Goal: Use online tool/utility: Utilize a website feature to perform a specific function

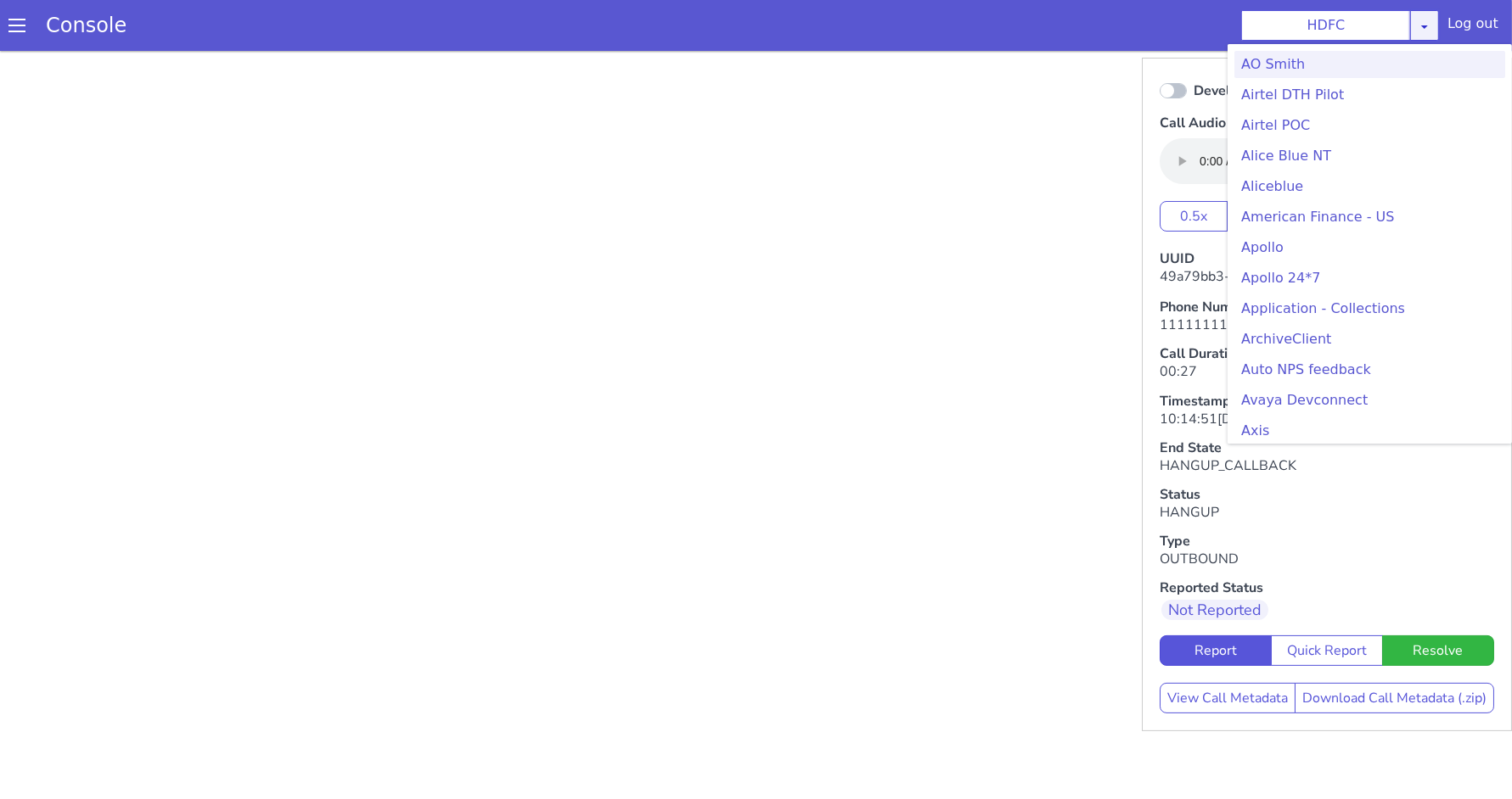
click at [1430, 28] on div "HDFC [PERSON_NAME] Airtel DTH Pilot Airtel POC [PERSON_NAME] Blue NT Aliceblue …" at bounding box center [1340, 25] width 198 height 31
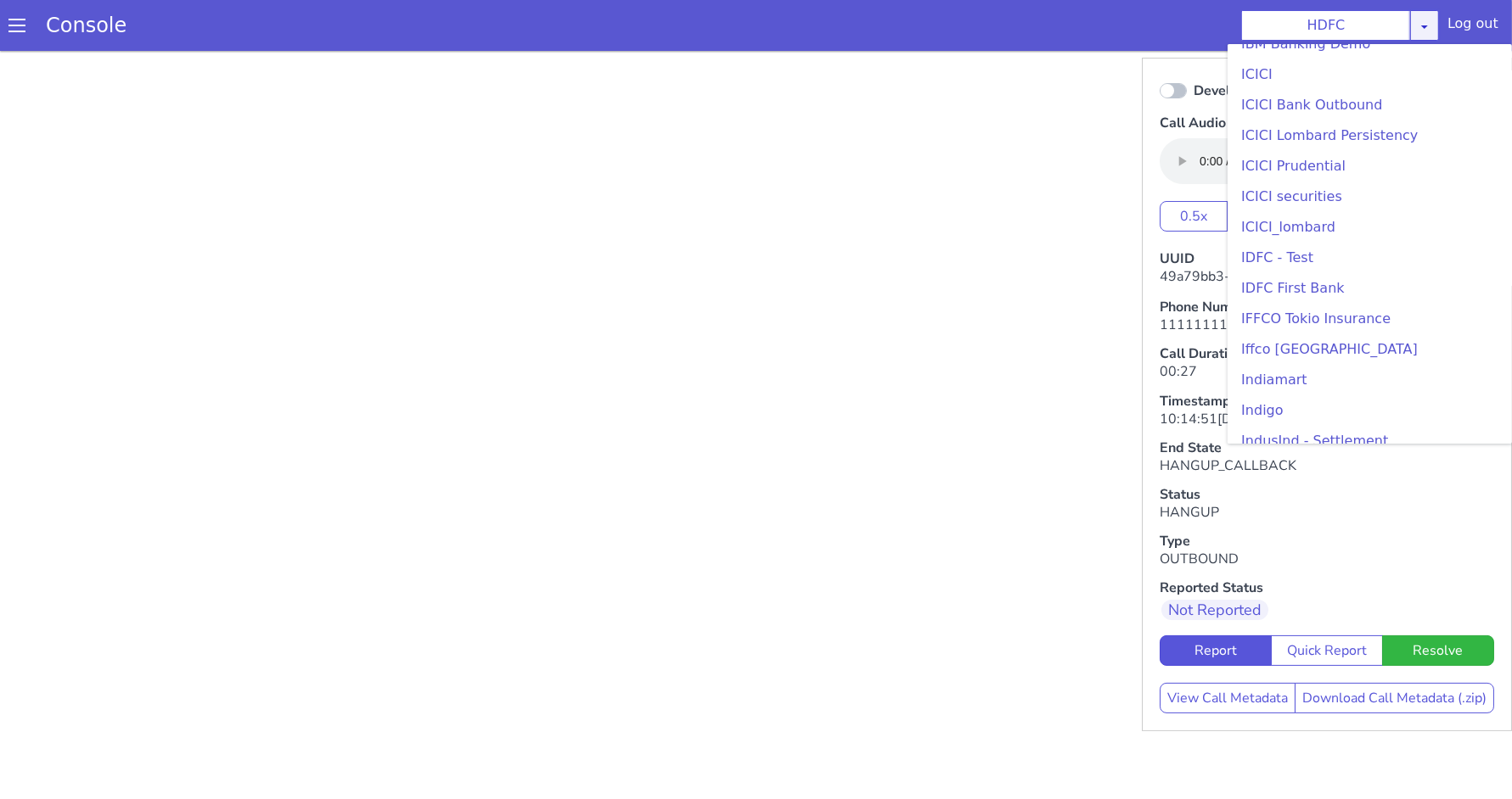
scroll to position [1912, 0]
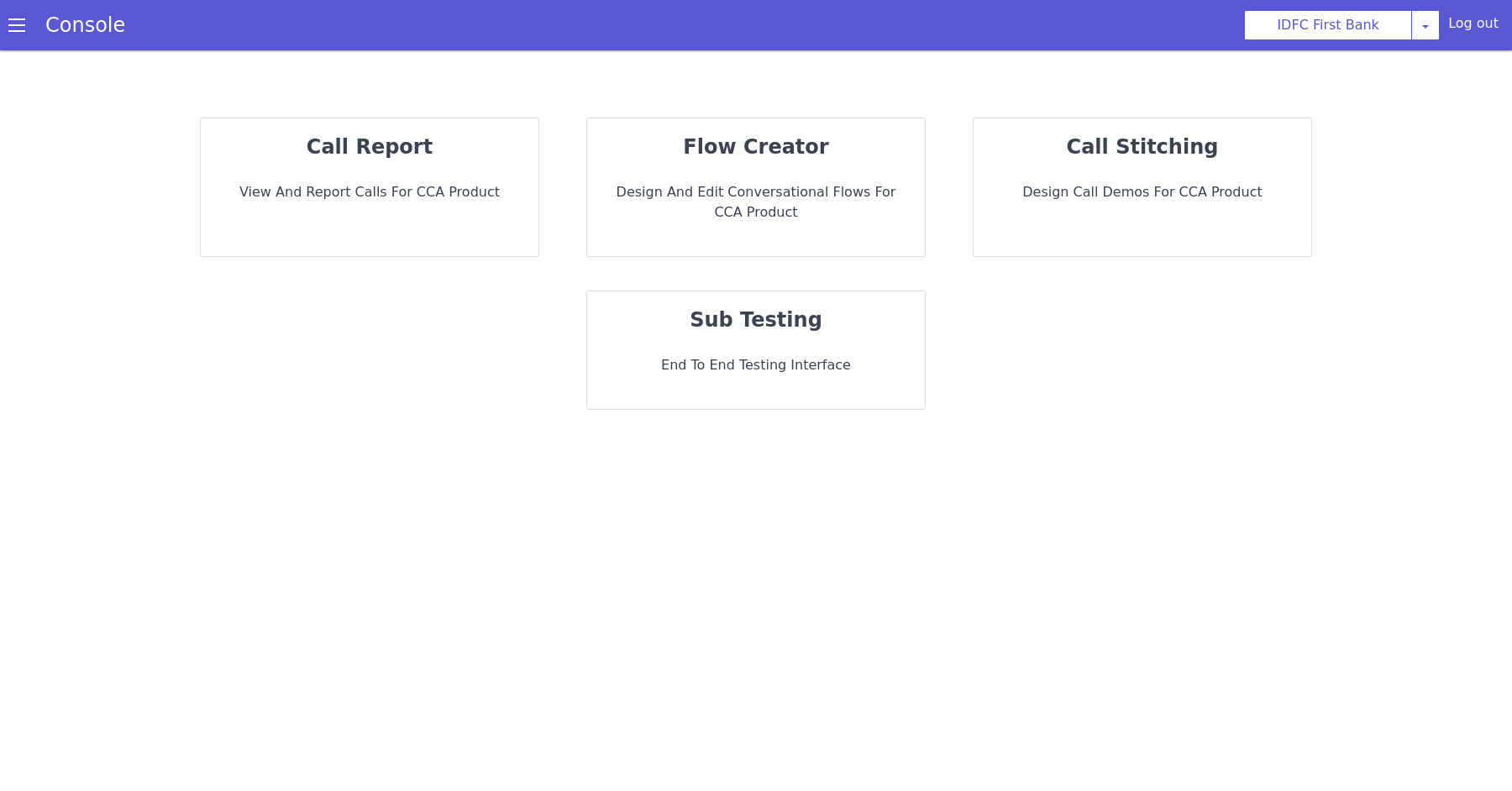
click at [761, 338] on div "sub testing End to End Testing Interface" at bounding box center [756, 350] width 338 height 118
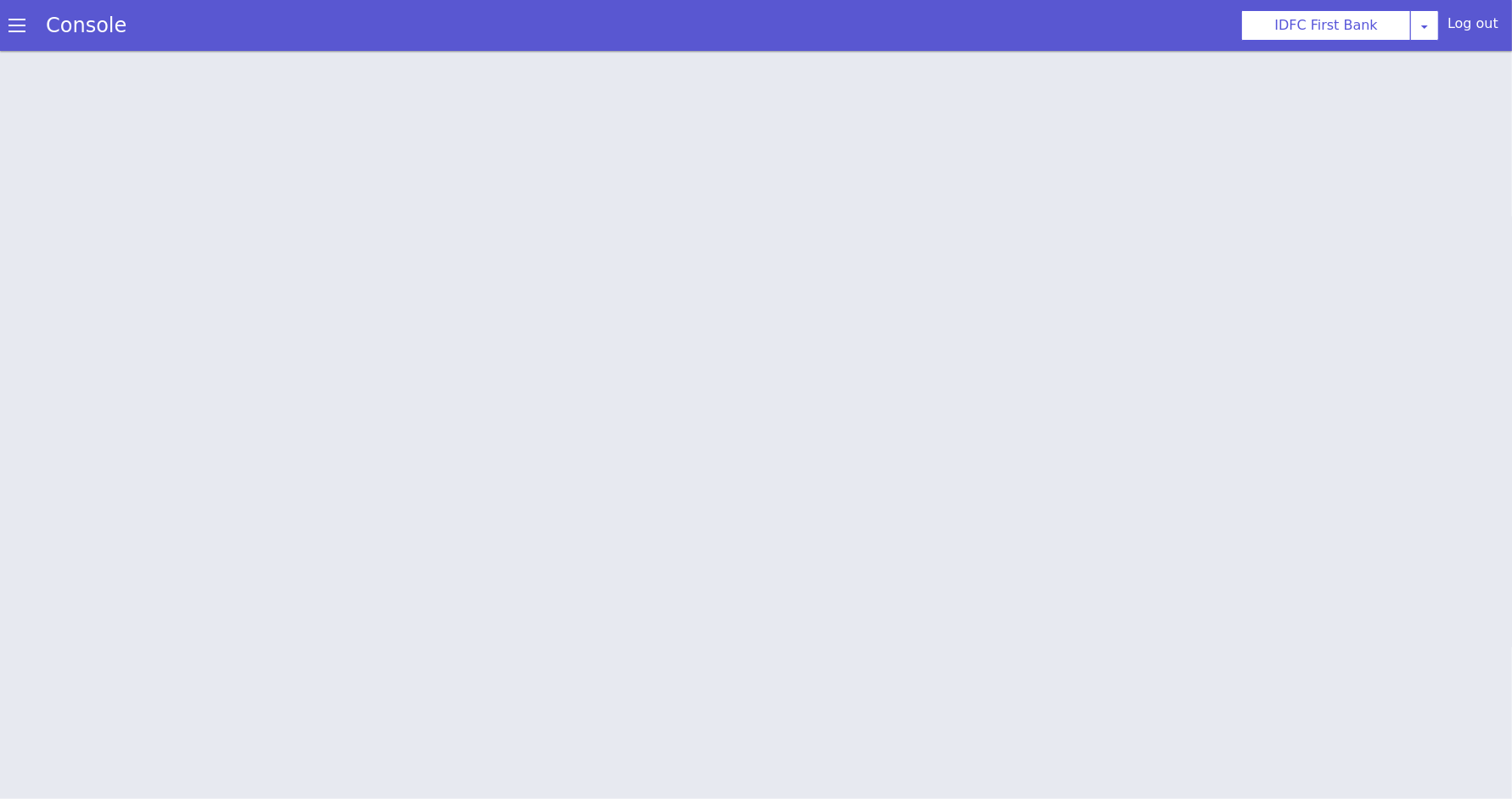
scroll to position [4, 0]
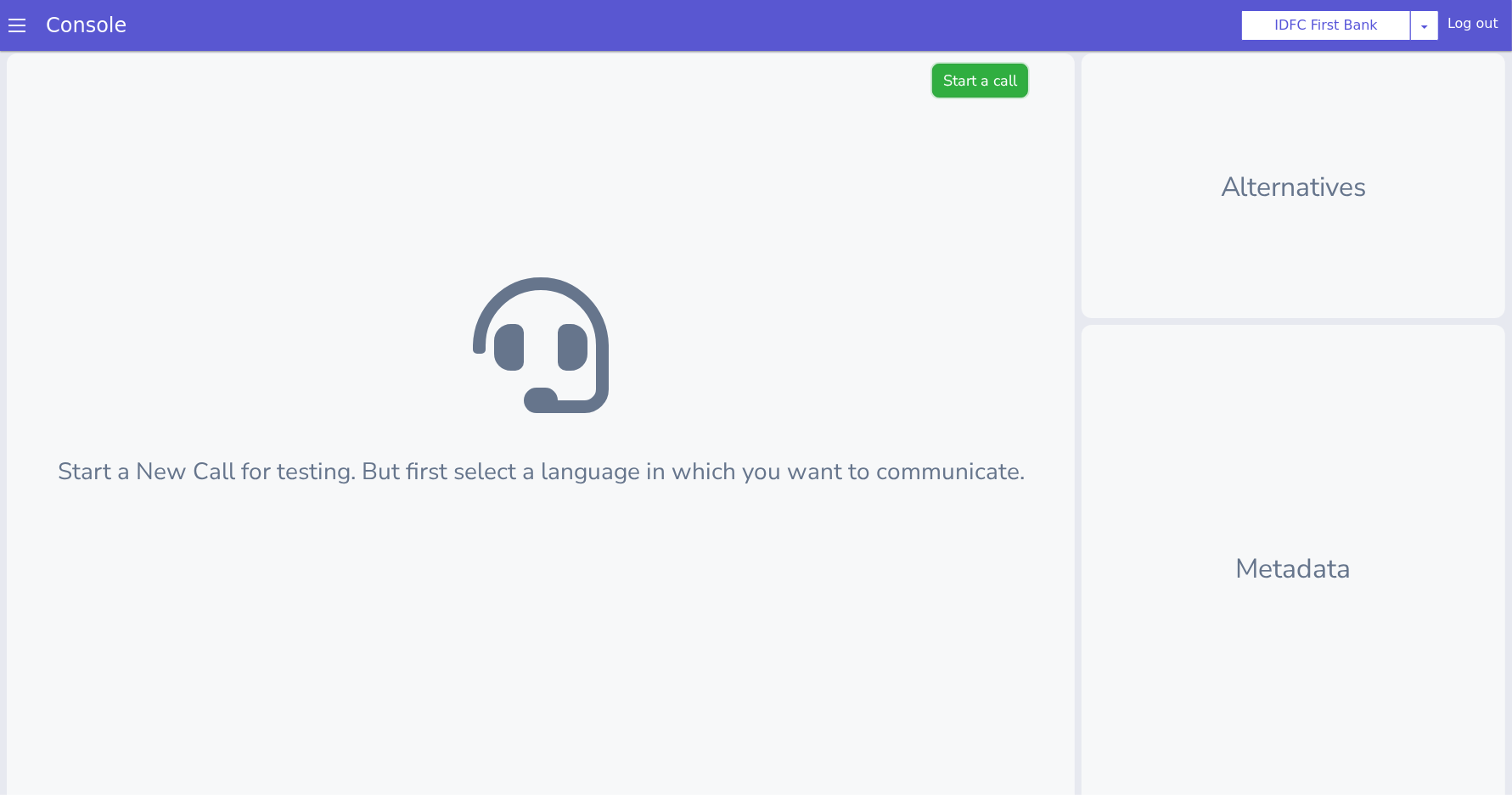
click at [977, 86] on button "Start a call" at bounding box center [979, 80] width 96 height 34
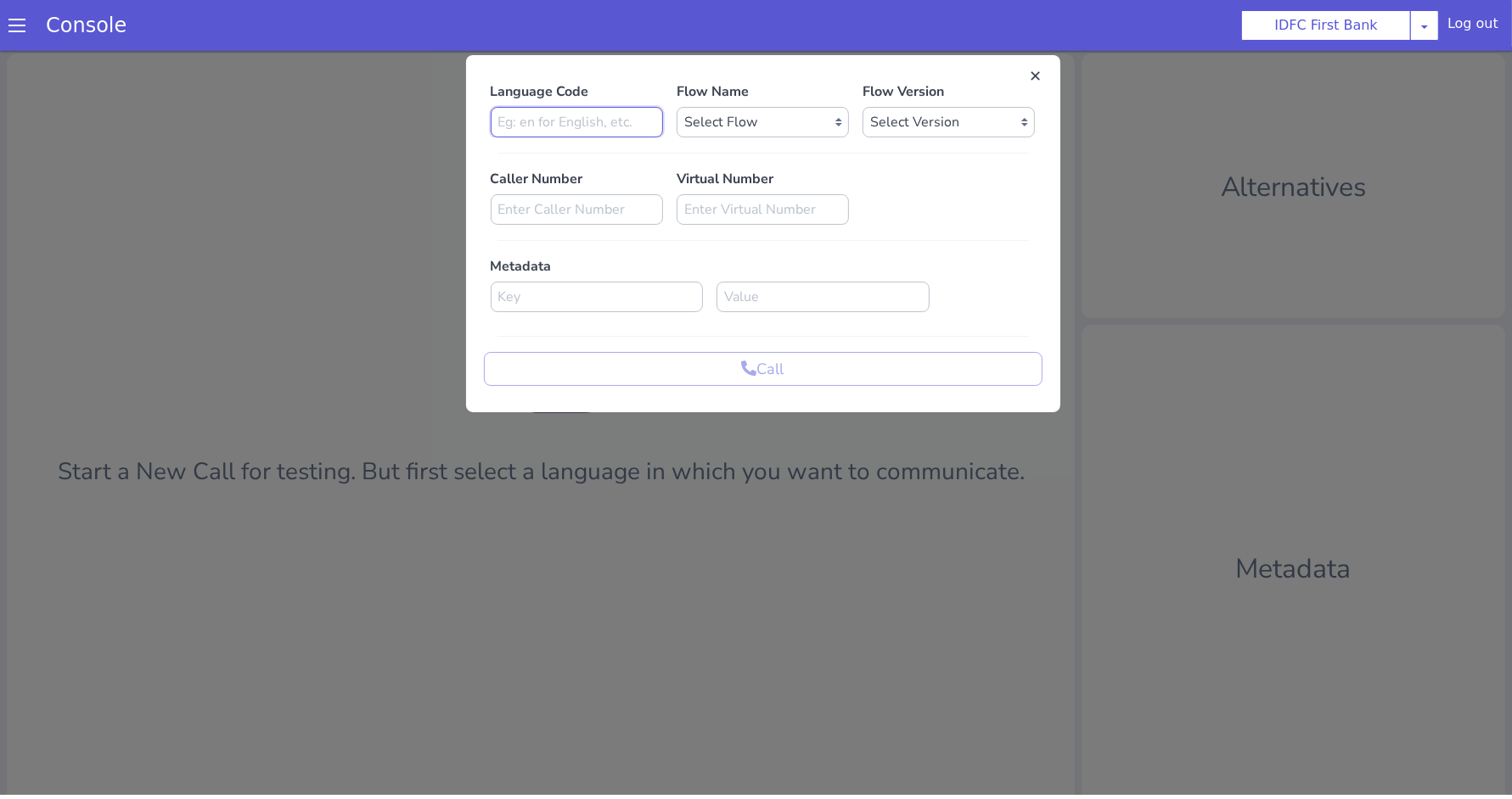
click at [554, 125] on input at bounding box center [576, 122] width 172 height 31
type input "kn"
click at [805, 124] on select "Select Flow IDFC - MEL Flexi Rough work IDFC Test - English SA Funding T+15 Rem…" at bounding box center [762, 122] width 172 height 31
select select "acf84353-bf5c-41bc-a284-ab0b6a90d7af"
click at [903, 110] on select "Select Version 0.0.13 0.0.12 0.0.11 0.0.10 0.0.9 0.0.8 0.0.7 0.0.6 0.0.5 0.0.4 …" at bounding box center [949, 122] width 172 height 31
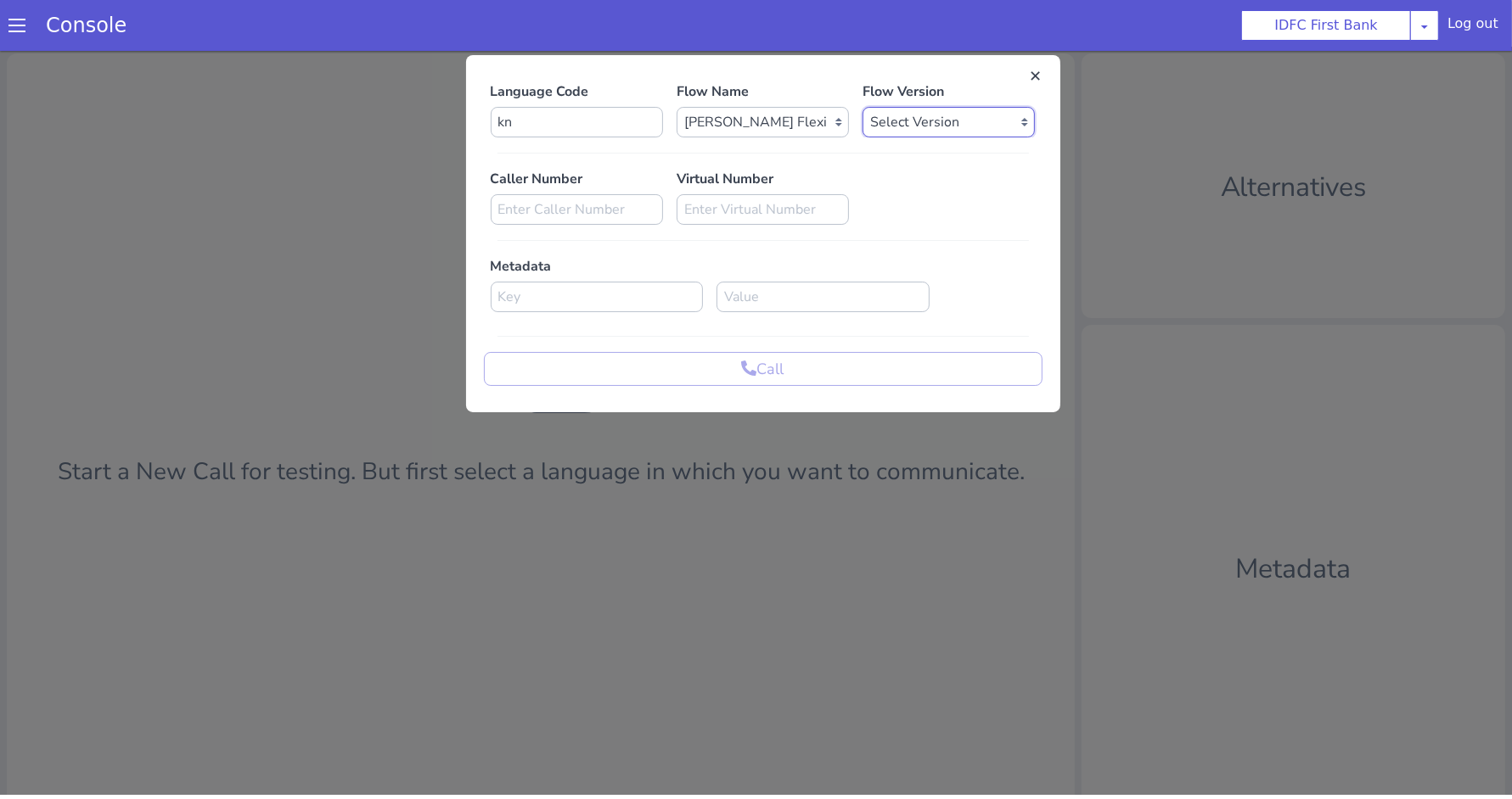
select select "0.0.13"
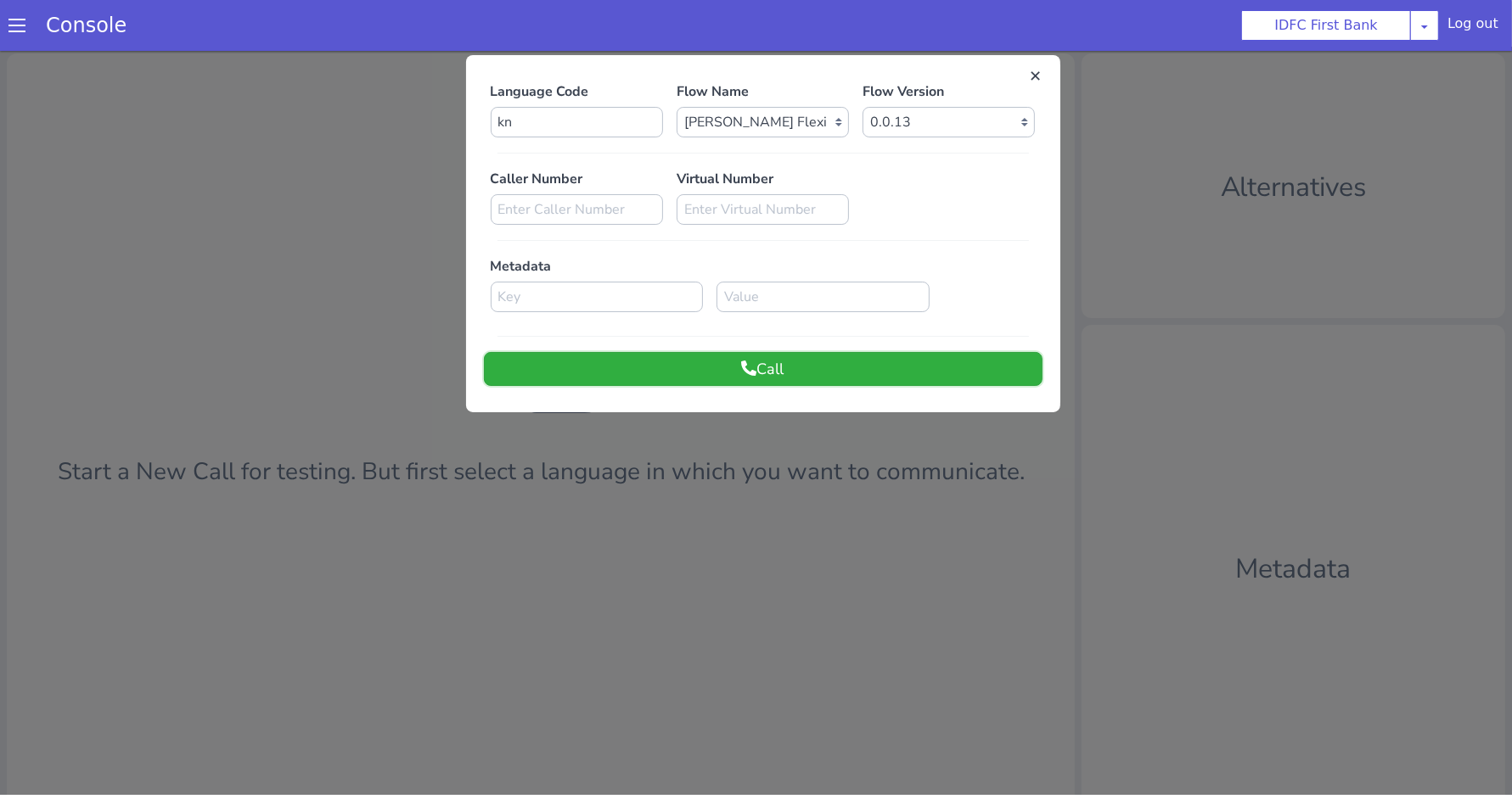
click at [801, 362] on button "Call" at bounding box center [763, 369] width 558 height 34
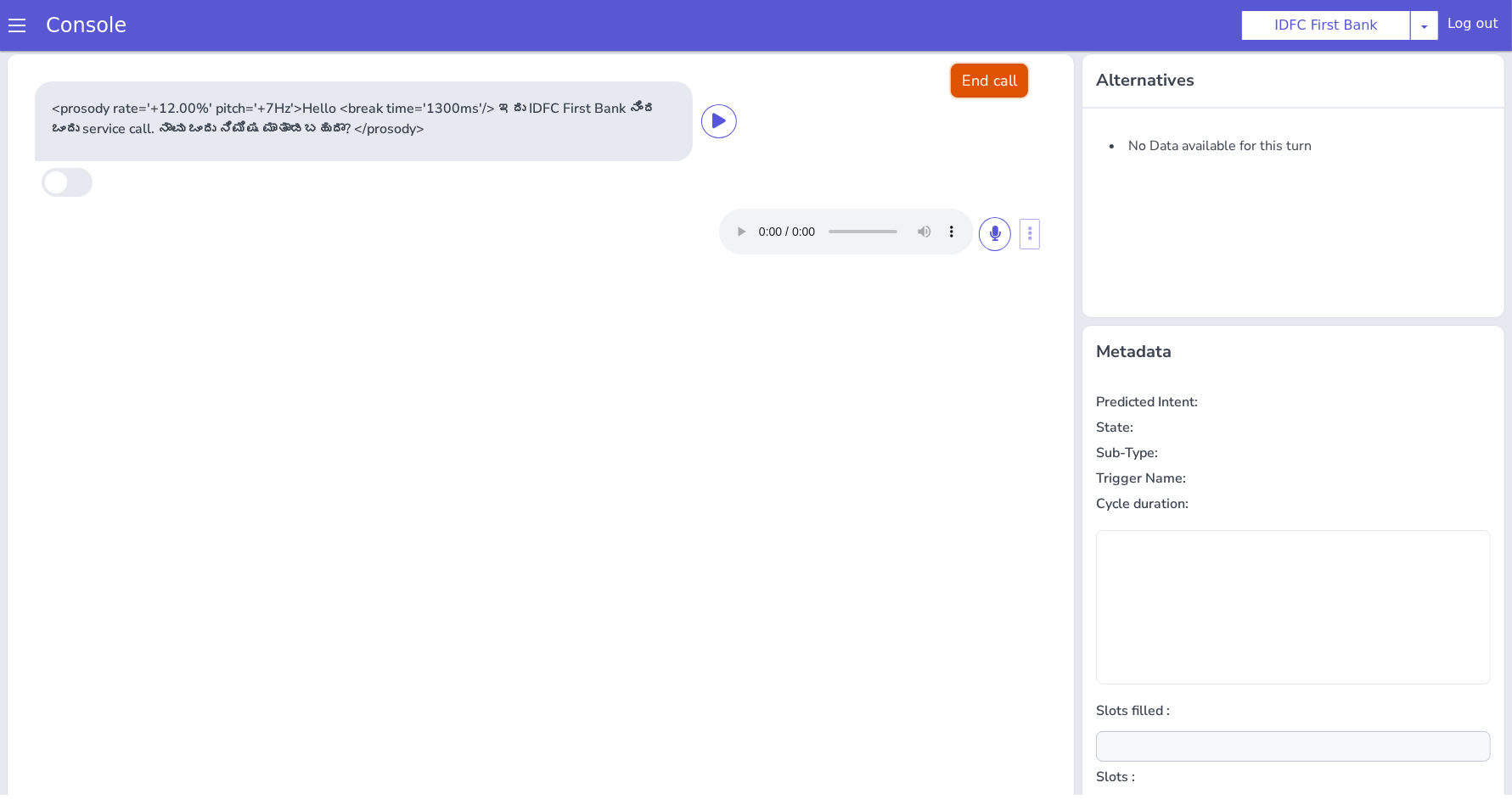
click at [995, 96] on button "End call" at bounding box center [989, 80] width 77 height 34
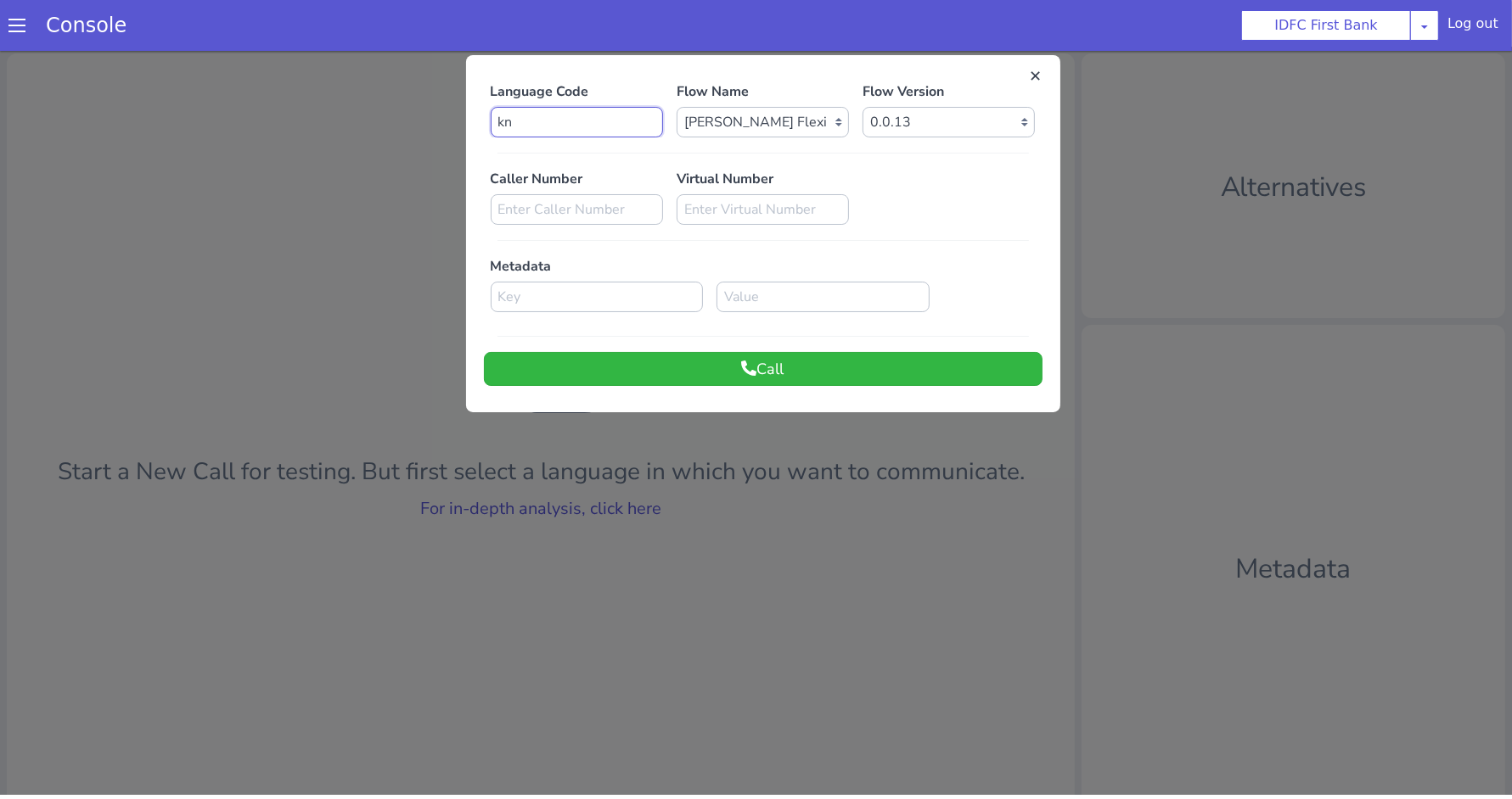
drag, startPoint x: 520, startPoint y: 132, endPoint x: 452, endPoint y: 132, distance: 68.0
click at [451, 132] on div "Language Code kn Flow Name Select Flow IDFC - MEL Flexi Rough work IDFC Test - …" at bounding box center [756, 457] width 1512 height 808
drag, startPoint x: 508, startPoint y: 121, endPoint x: 478, endPoint y: 121, distance: 30.0
click at [484, 121] on div "Language Code kn" at bounding box center [577, 109] width 186 height 56
click at [763, 361] on button "Call" at bounding box center [763, 369] width 558 height 34
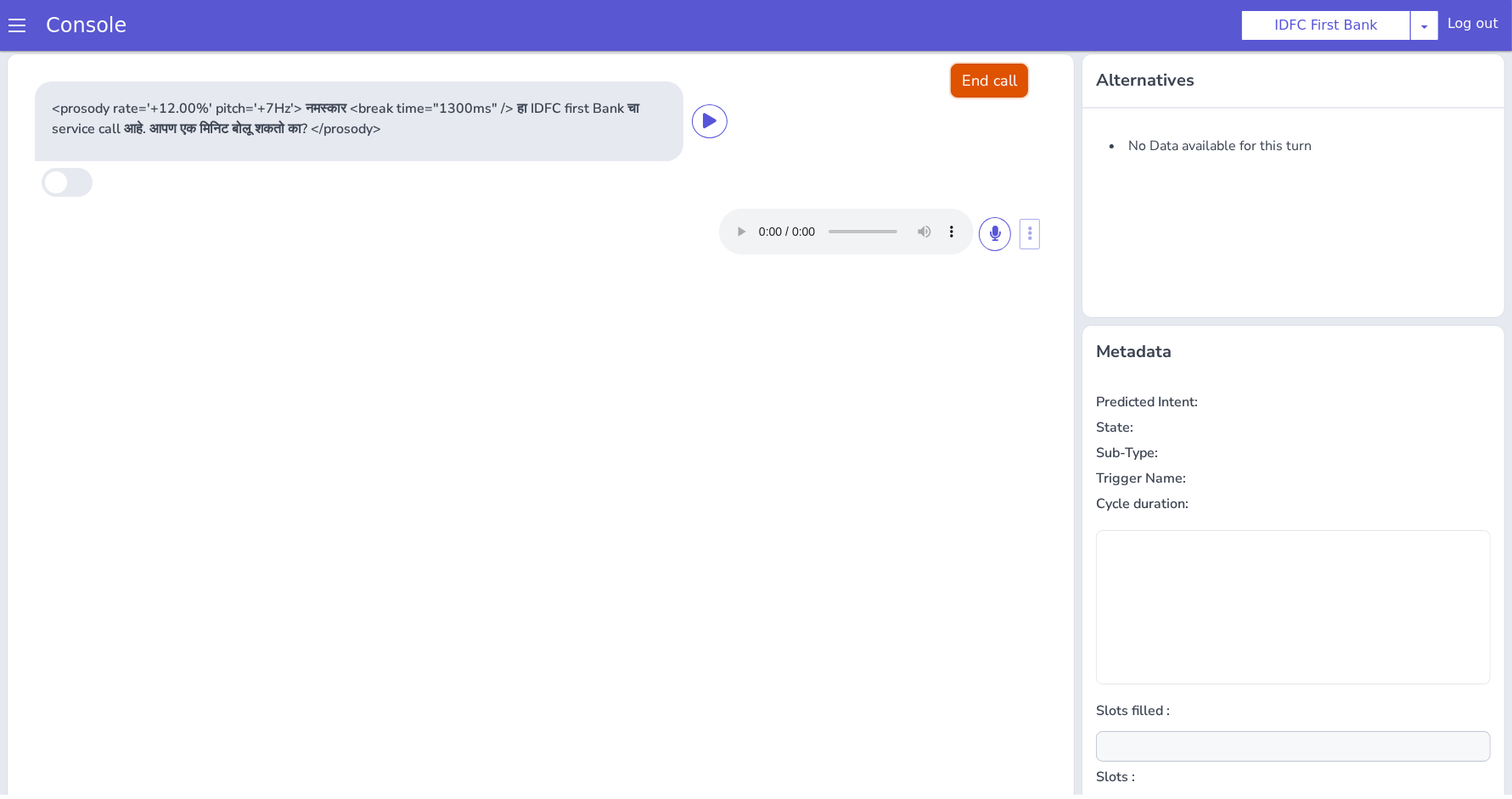
click at [969, 85] on button "End call" at bounding box center [989, 80] width 77 height 34
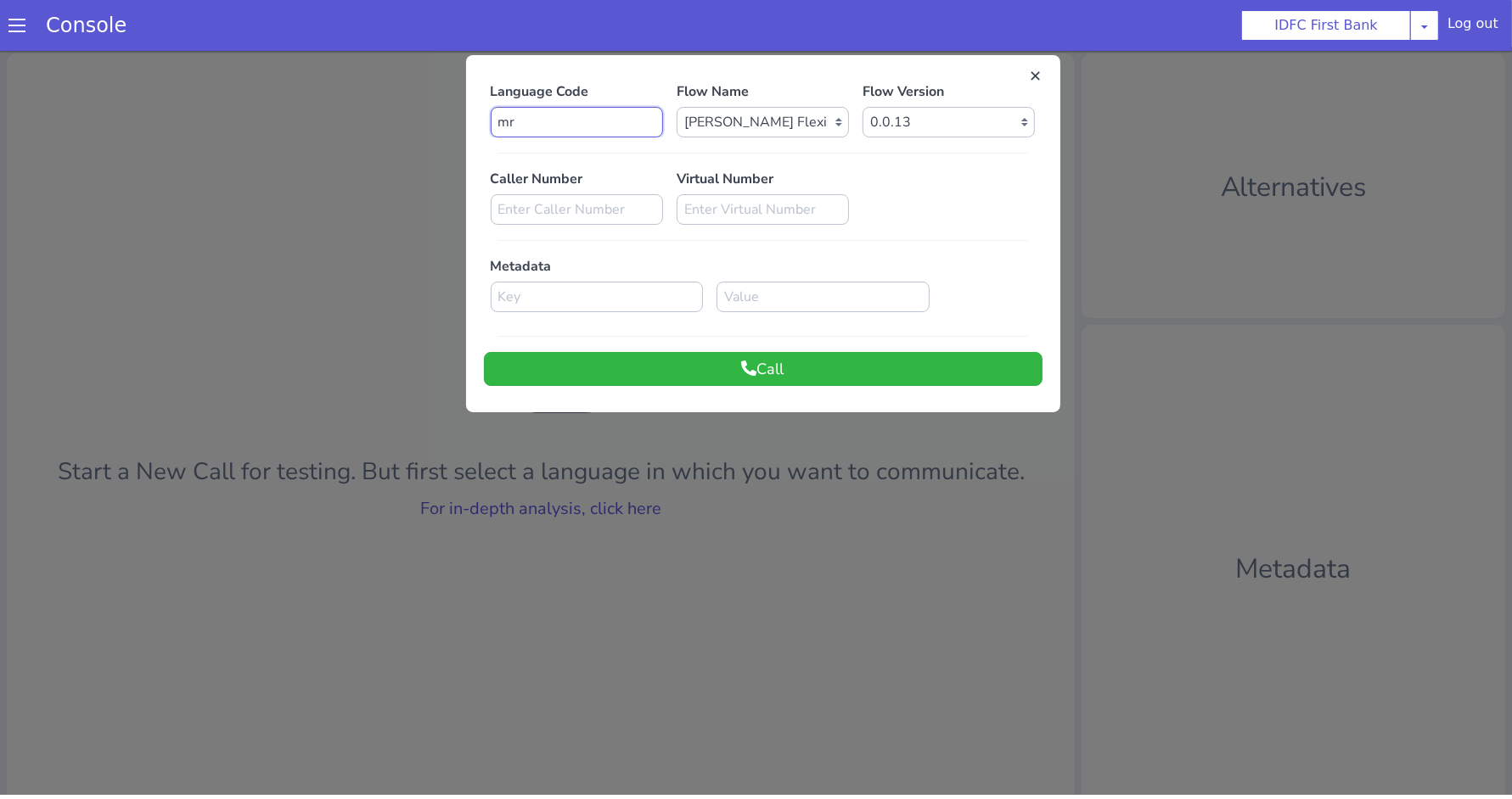
drag, startPoint x: 531, startPoint y: 116, endPoint x: 465, endPoint y: 116, distance: 66.0
click at [466, 116] on div "Language Code mr Flow Name Select Flow IDFC - MEL Flexi Rough work IDFC Test - …" at bounding box center [763, 234] width 594 height 341
click at [742, 367] on icon at bounding box center [749, 367] width 15 height 15
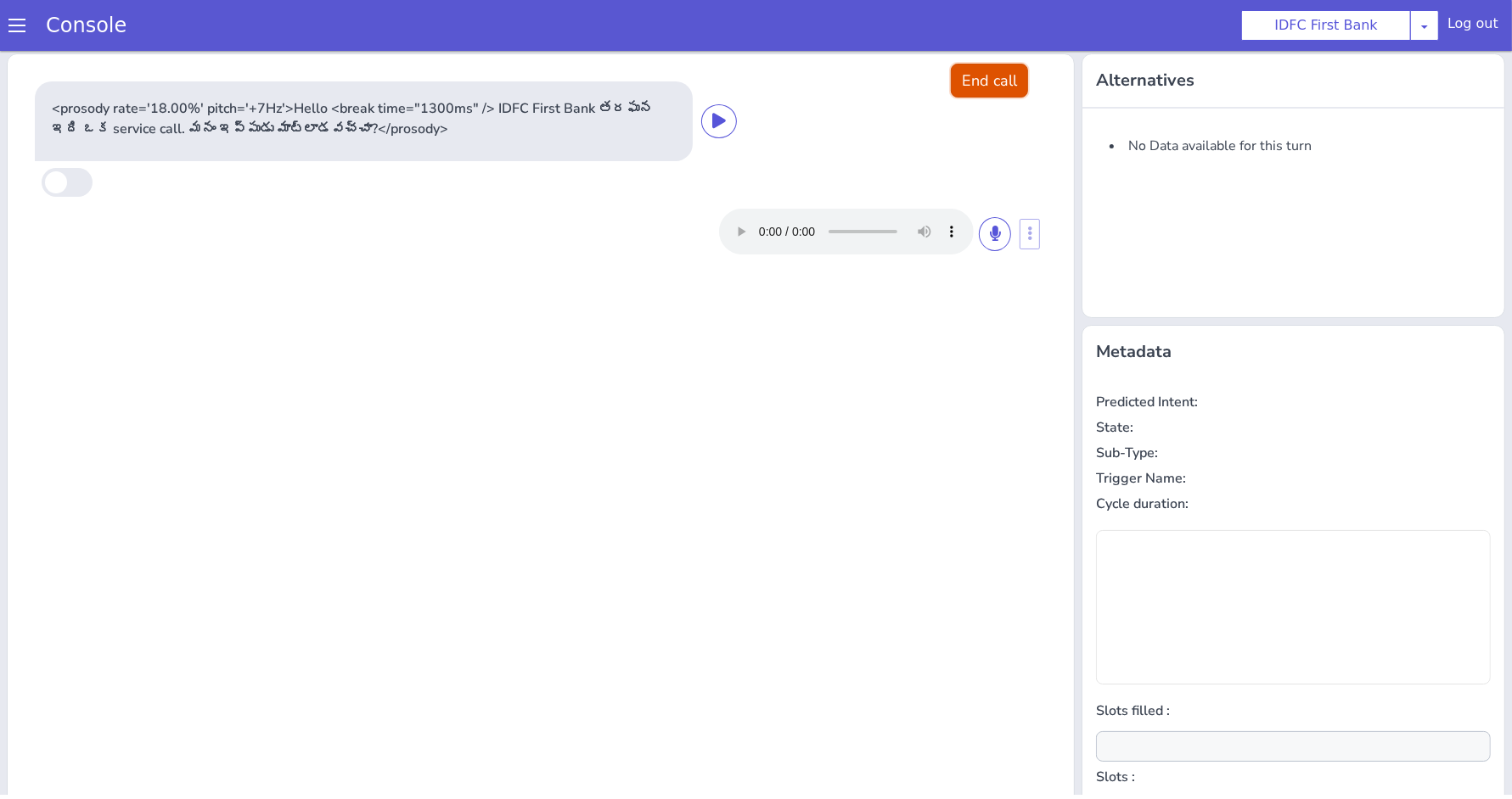
click at [975, 84] on button "End call" at bounding box center [989, 80] width 77 height 34
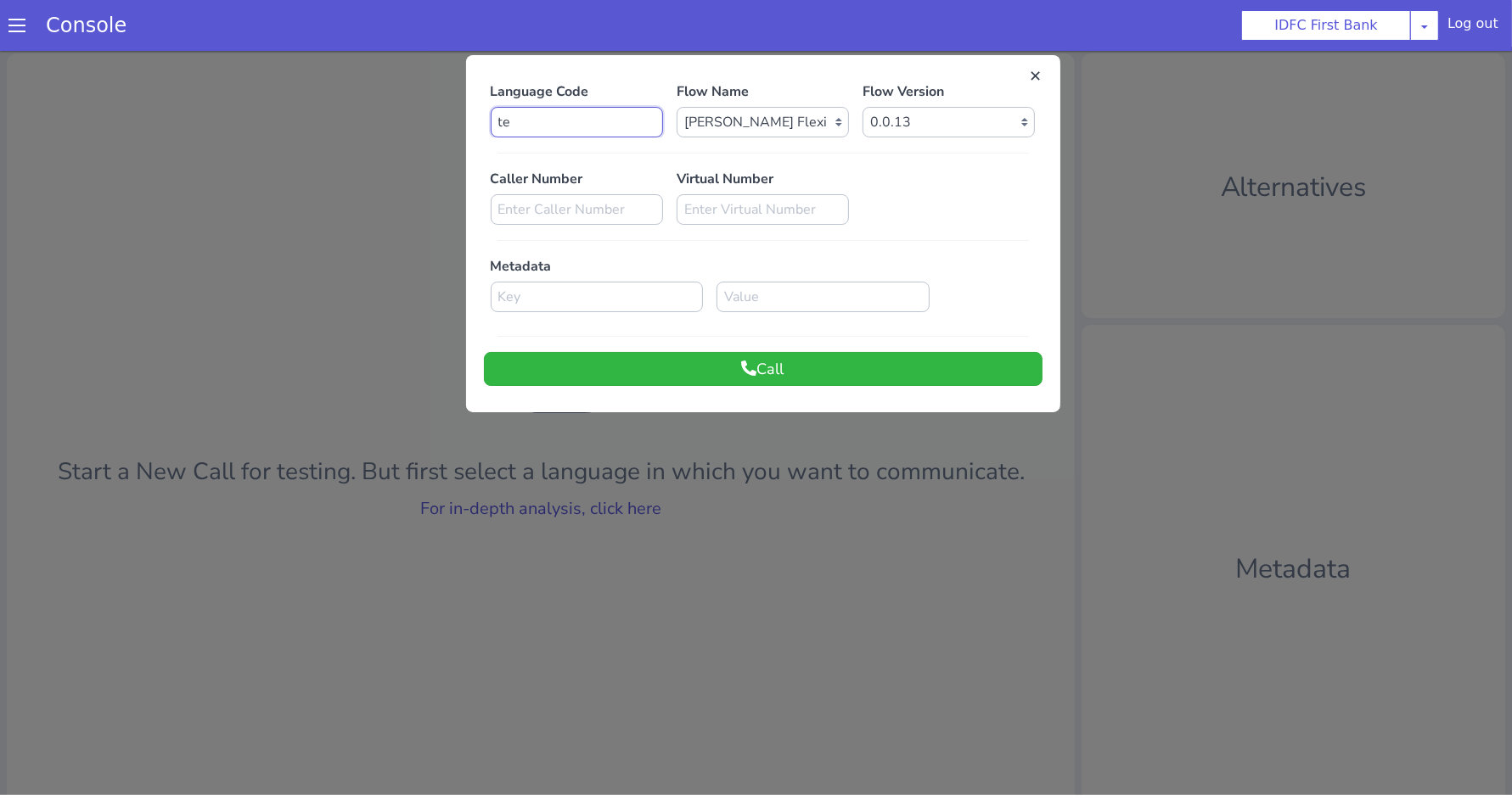
click at [523, 126] on input "te" at bounding box center [576, 122] width 172 height 31
click at [705, 371] on button "Call" at bounding box center [763, 369] width 558 height 34
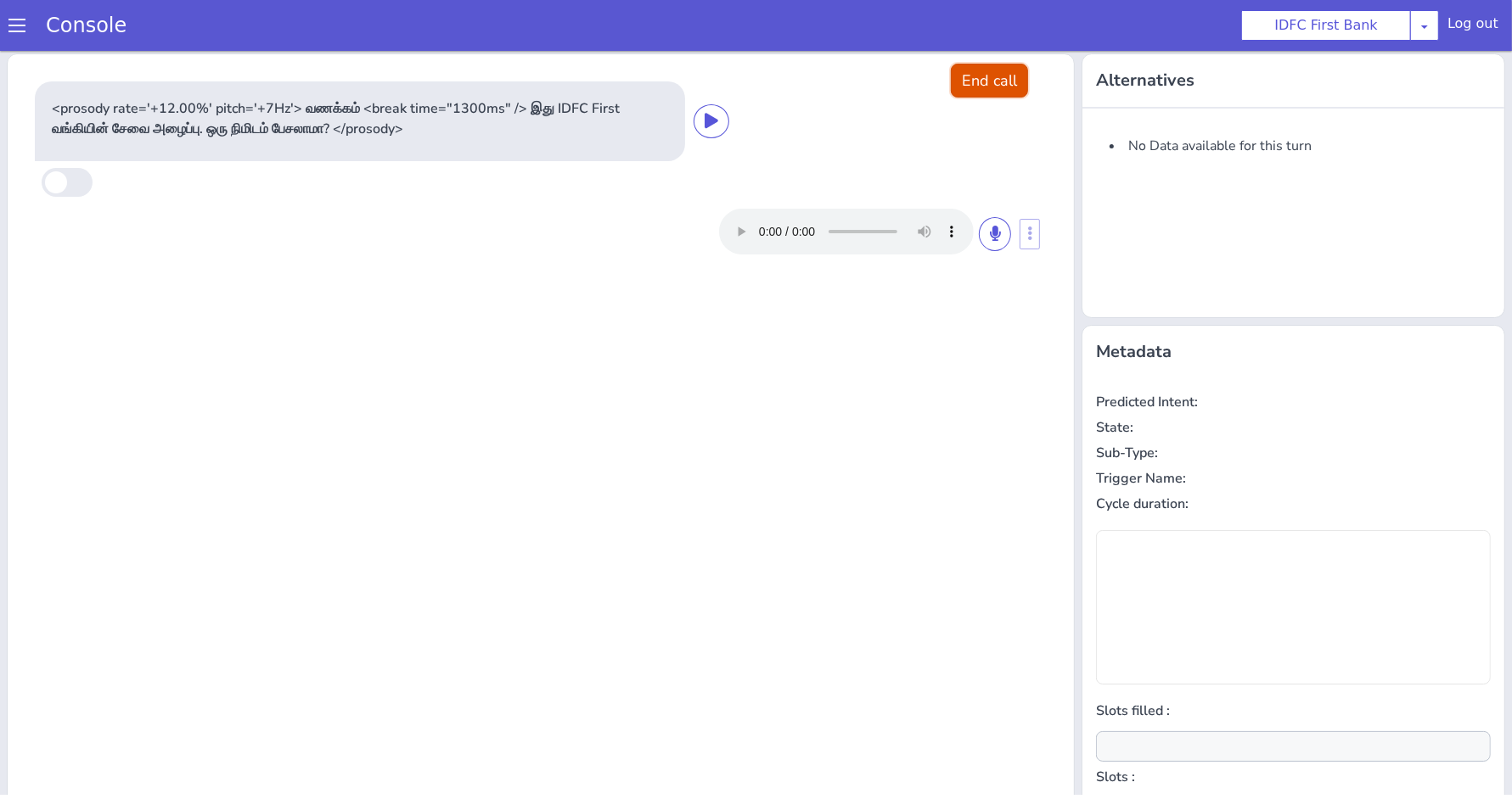
click at [1008, 71] on button "End call" at bounding box center [989, 80] width 77 height 34
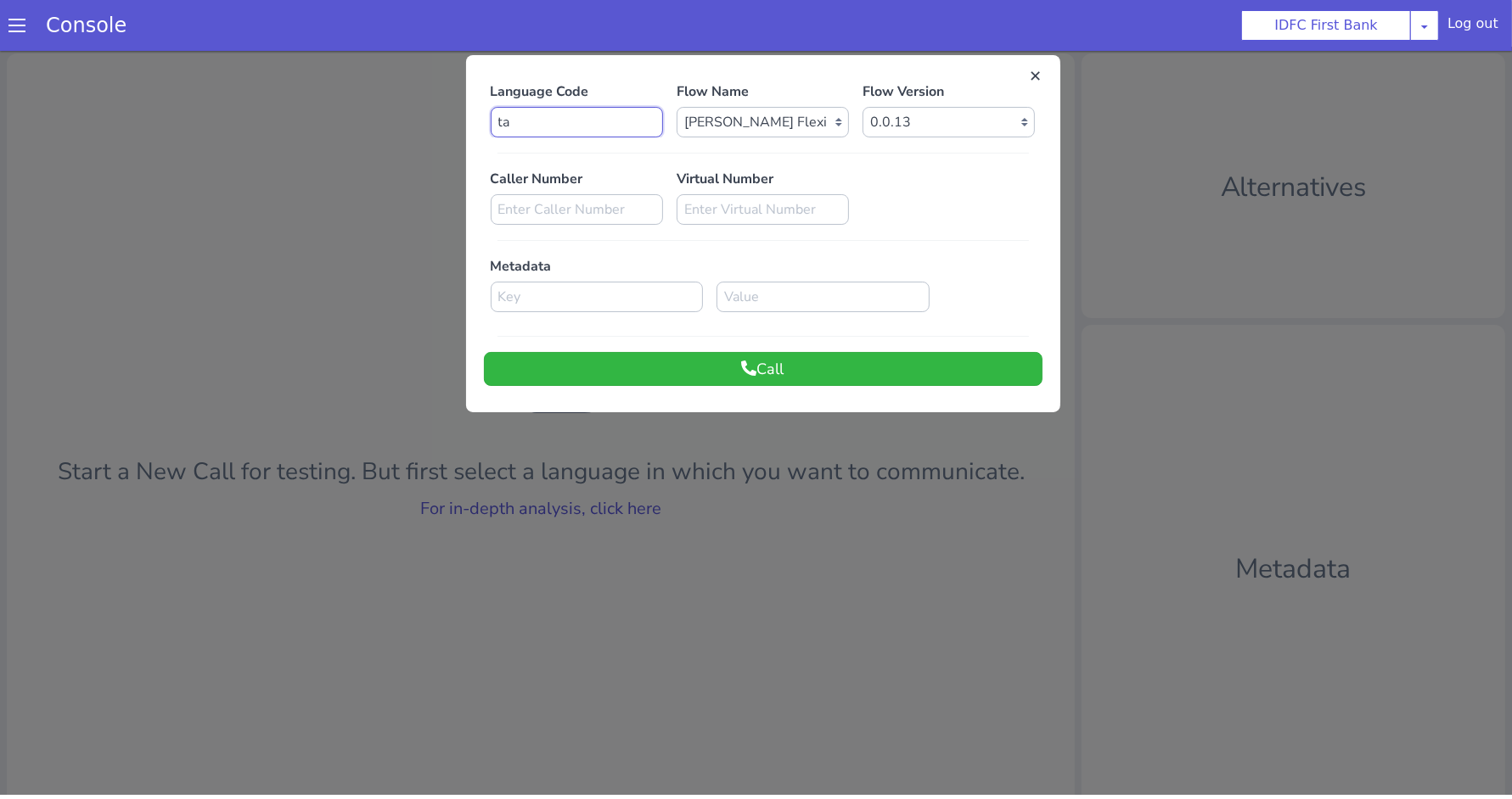
click at [526, 116] on input "ta" at bounding box center [576, 122] width 172 height 31
type input "t"
type input "bn"
click at [761, 370] on button "Call" at bounding box center [763, 369] width 558 height 34
